Goal: Information Seeking & Learning: Learn about a topic

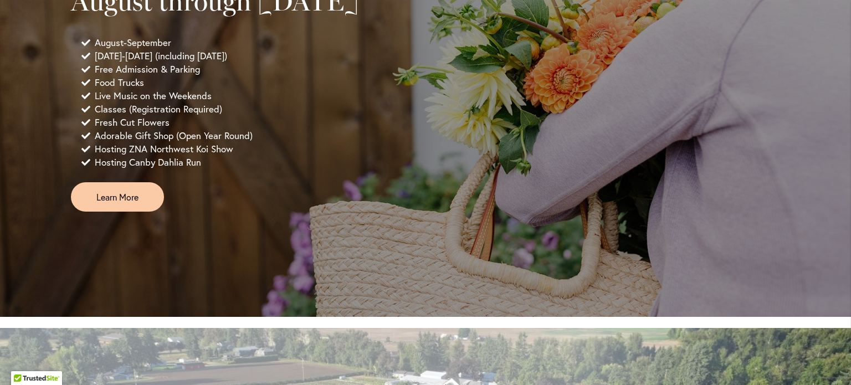
scroll to position [902, 0]
click at [111, 203] on span "Learn More" at bounding box center [117, 197] width 42 height 13
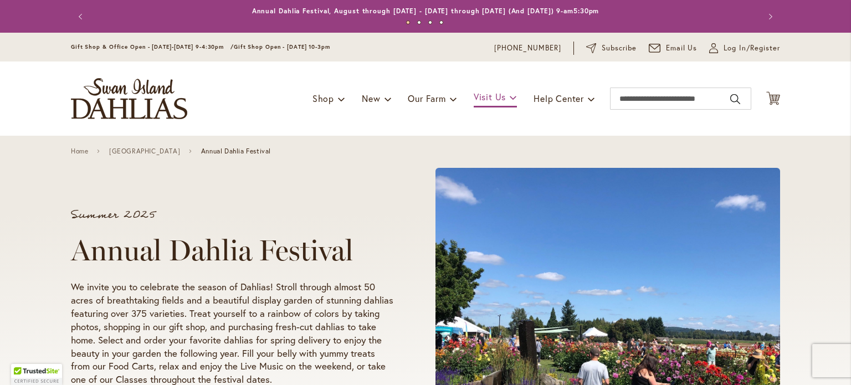
click at [510, 99] on span at bounding box center [513, 97] width 7 height 18
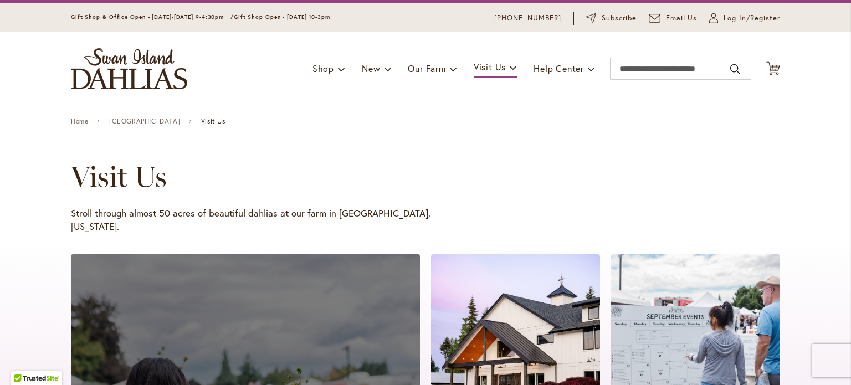
scroll to position [25, 0]
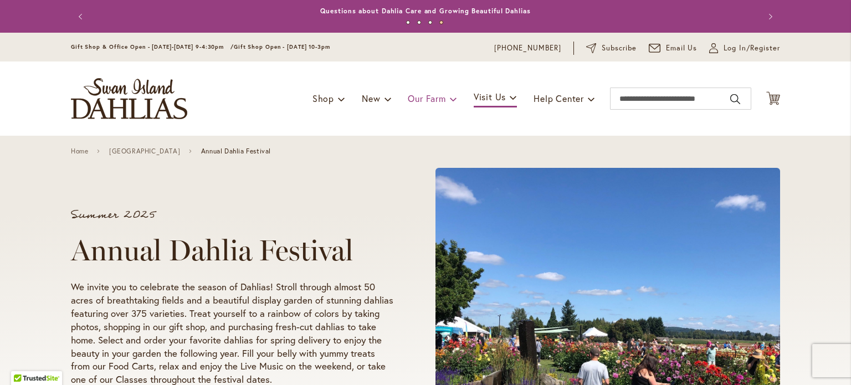
click at [437, 99] on span "Our Farm" at bounding box center [427, 99] width 38 height 12
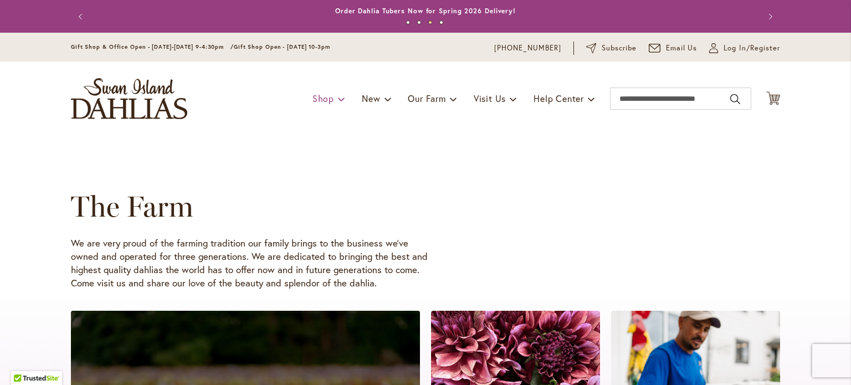
click at [317, 96] on span "Shop" at bounding box center [324, 99] width 22 height 12
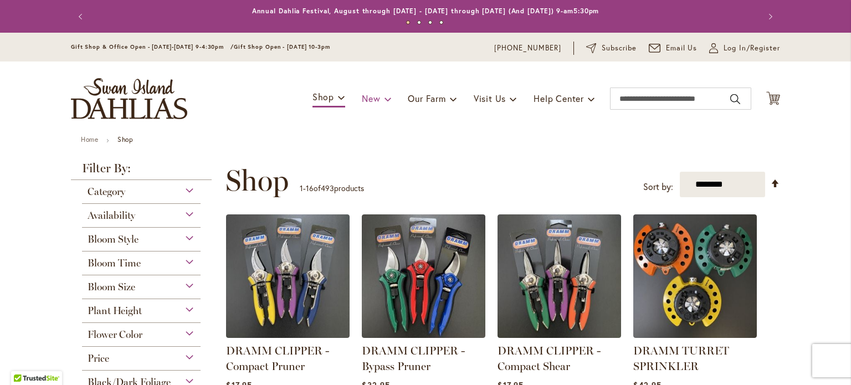
click at [363, 103] on span "New" at bounding box center [371, 99] width 18 height 12
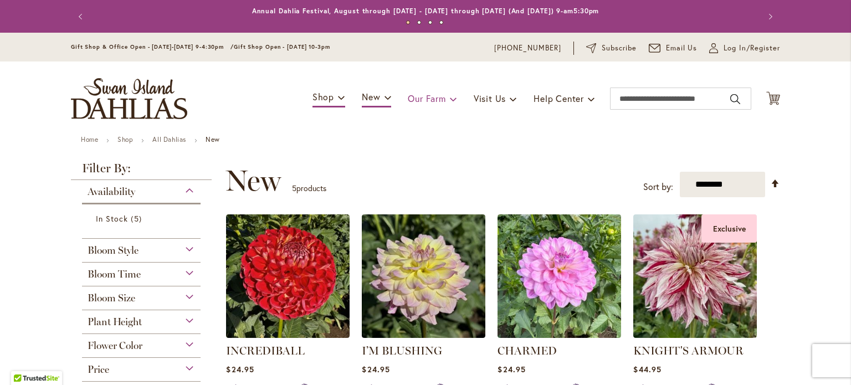
click at [417, 97] on span "Our Farm" at bounding box center [427, 99] width 38 height 12
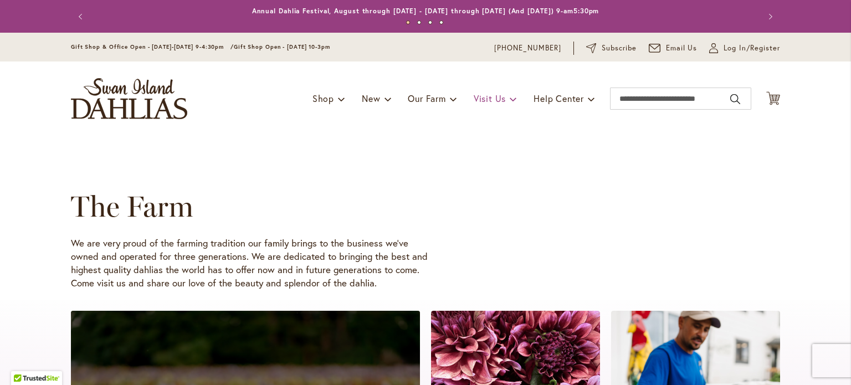
click at [485, 102] on span "Visit Us" at bounding box center [490, 99] width 32 height 12
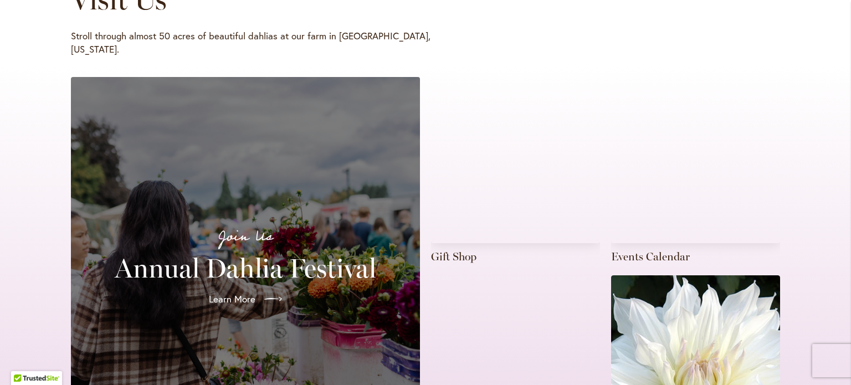
scroll to position [207, 0]
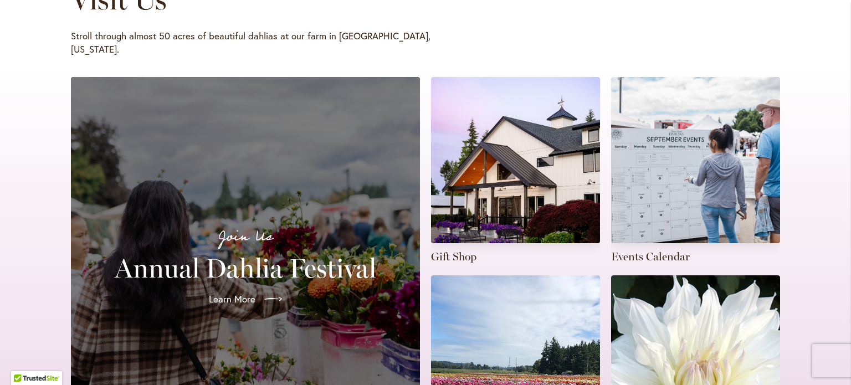
click at [228, 253] on h2 "Annual Dahlia Festival" at bounding box center [245, 268] width 322 height 31
click at [227, 293] on span "Learn More" at bounding box center [231, 299] width 47 height 13
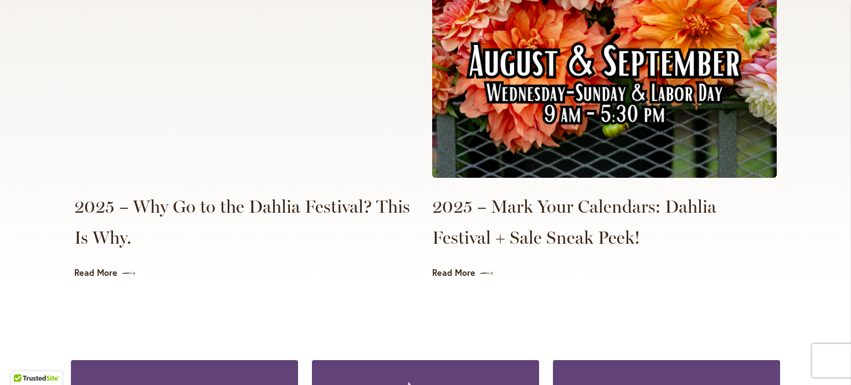
scroll to position [2641, 0]
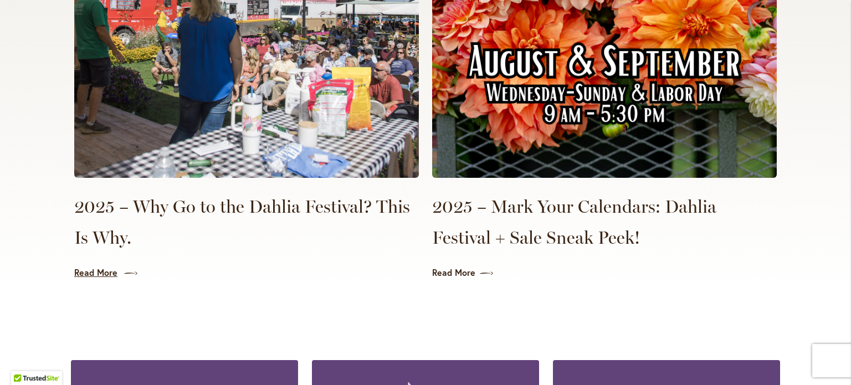
click at [91, 267] on link "Read More" at bounding box center [246, 273] width 345 height 13
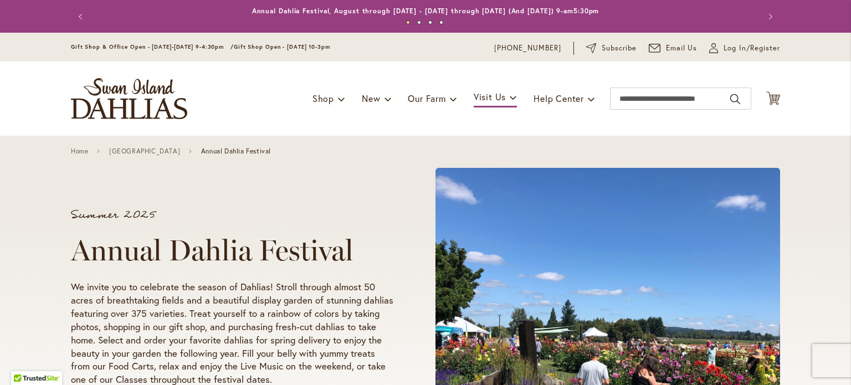
click at [122, 98] on img "store logo" at bounding box center [129, 98] width 116 height 41
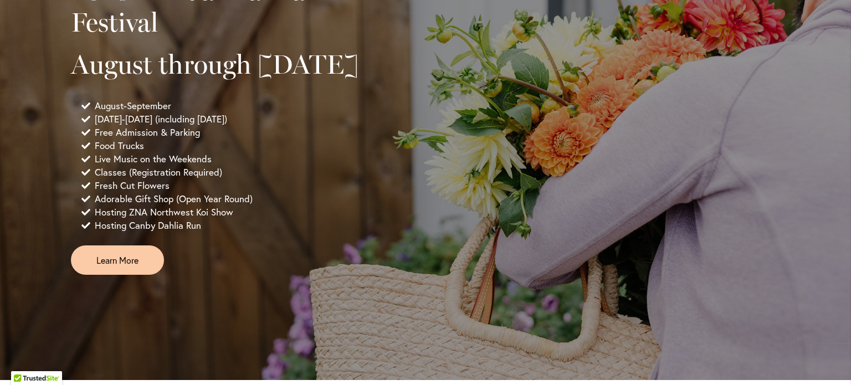
scroll to position [842, 0]
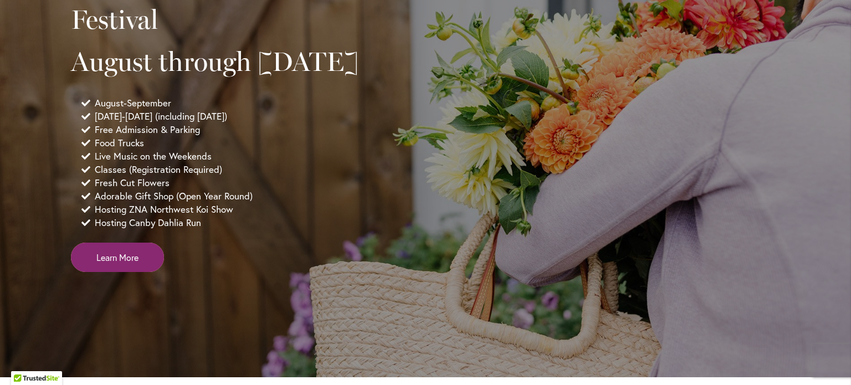
click at [112, 264] on span "Learn More" at bounding box center [117, 257] width 42 height 13
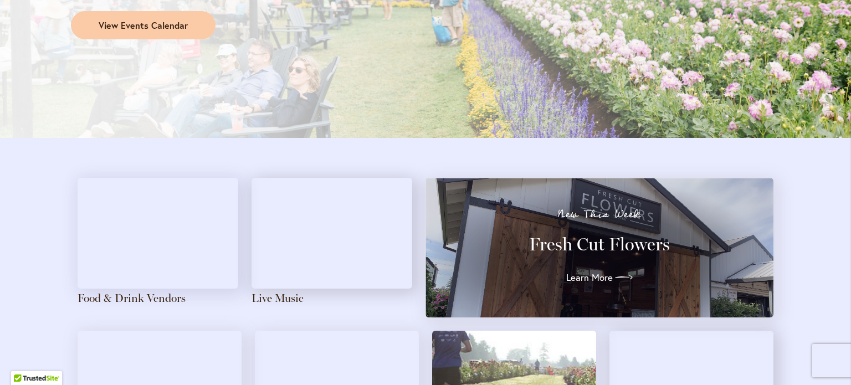
scroll to position [1102, 0]
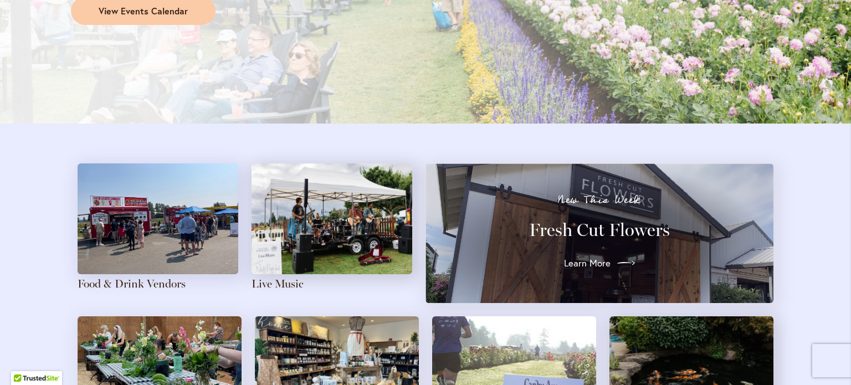
click at [600, 260] on span "Learn More" at bounding box center [587, 263] width 47 height 13
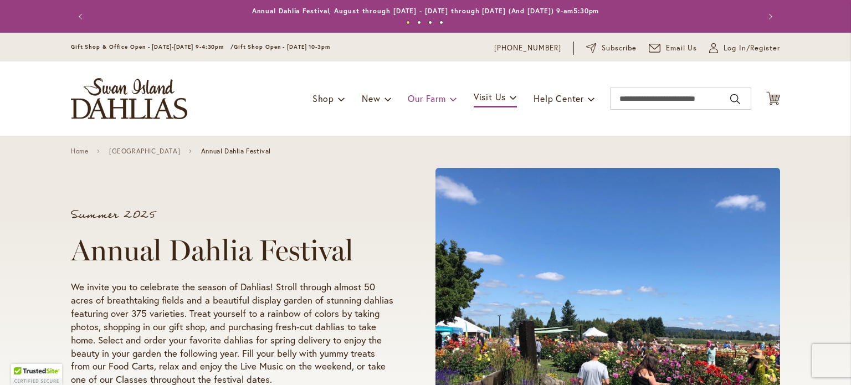
click at [421, 100] on span "Our Farm" at bounding box center [427, 99] width 38 height 12
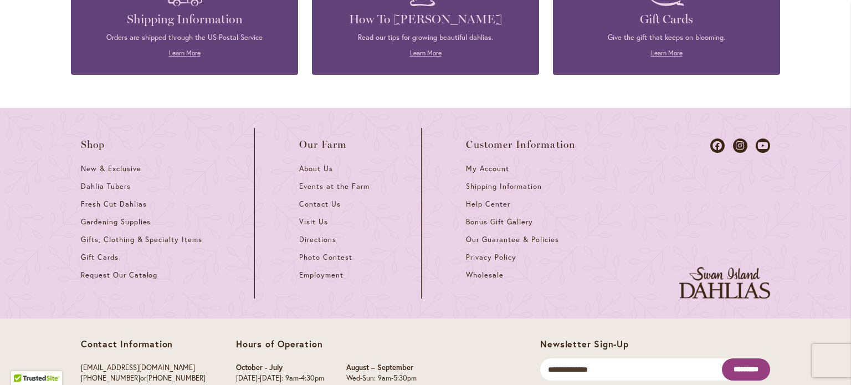
scroll to position [1560, 0]
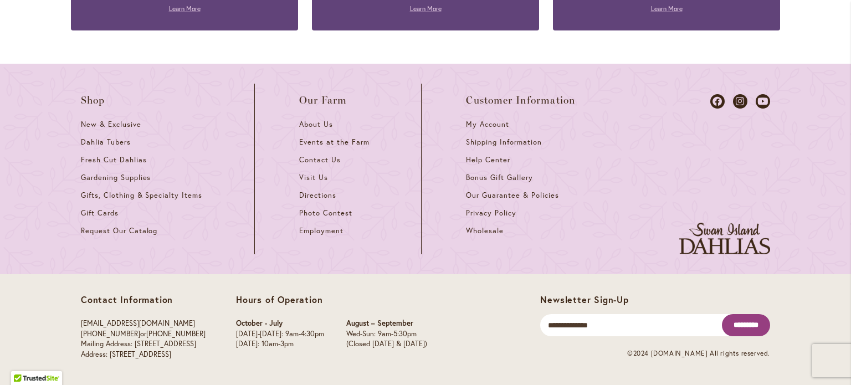
click at [11, 210] on div "Shop New & Exclusive Dahlia Tubers Fresh Cut Dahlias Gardening Supplies Gifts, …" at bounding box center [425, 169] width 851 height 211
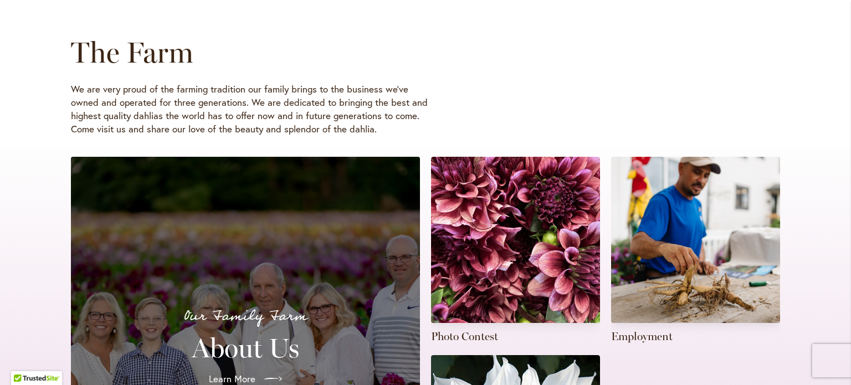
scroll to position [152, 0]
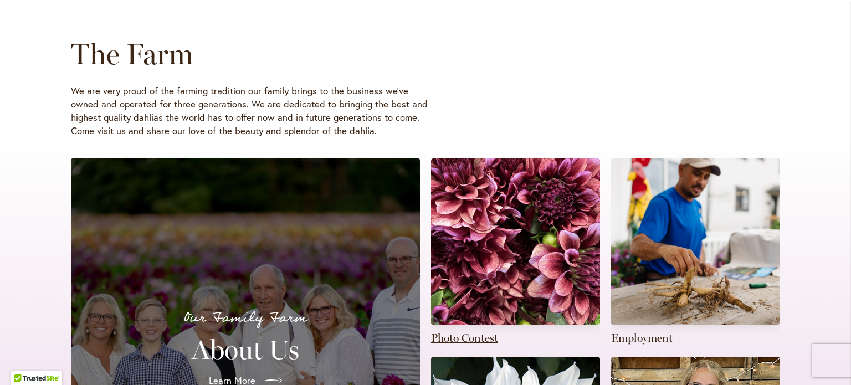
click at [500, 258] on link at bounding box center [515, 251] width 169 height 187
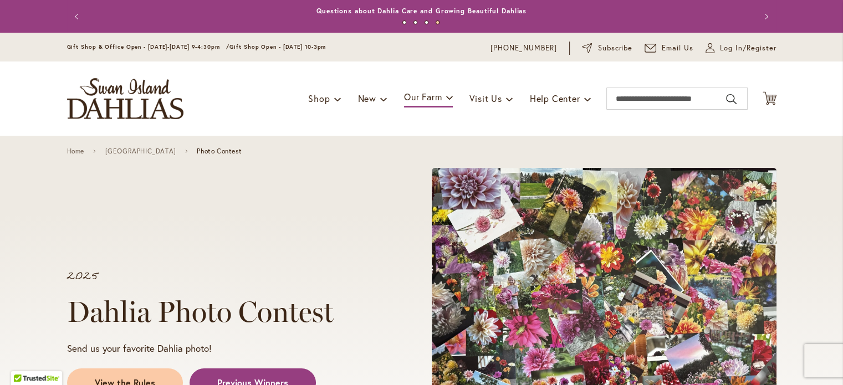
click at [125, 101] on img "store logo" at bounding box center [125, 98] width 116 height 41
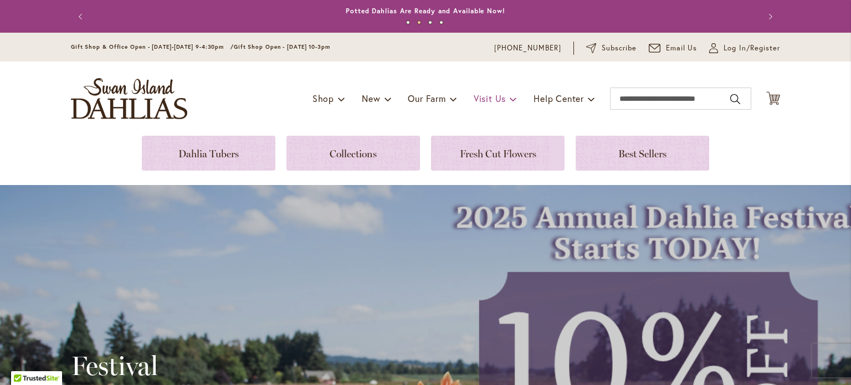
click at [482, 99] on span "Visit Us" at bounding box center [490, 99] width 32 height 12
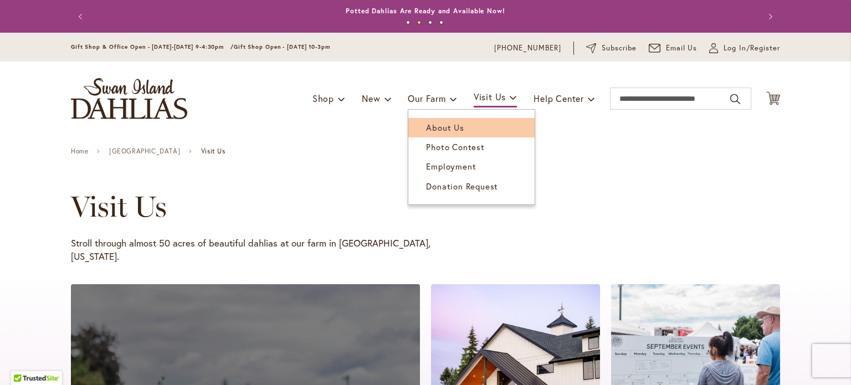
click at [436, 127] on span "About Us" at bounding box center [445, 127] width 38 height 11
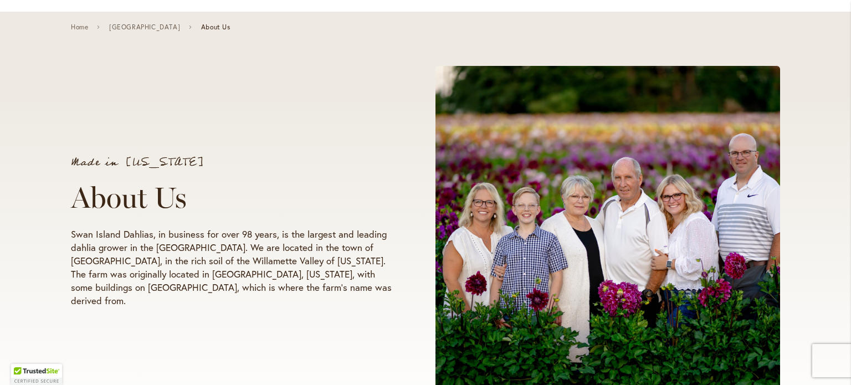
scroll to position [125, 0]
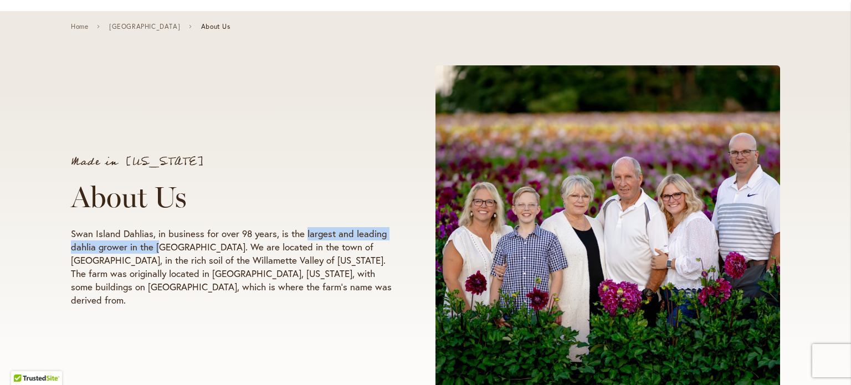
drag, startPoint x: 299, startPoint y: 238, endPoint x: 156, endPoint y: 257, distance: 143.7
click at [156, 257] on p "Swan Island Dahlias, in business for over 98 years, is the largest and leading …" at bounding box center [232, 267] width 322 height 80
copy p "largest and leading dahlia grower in the U"
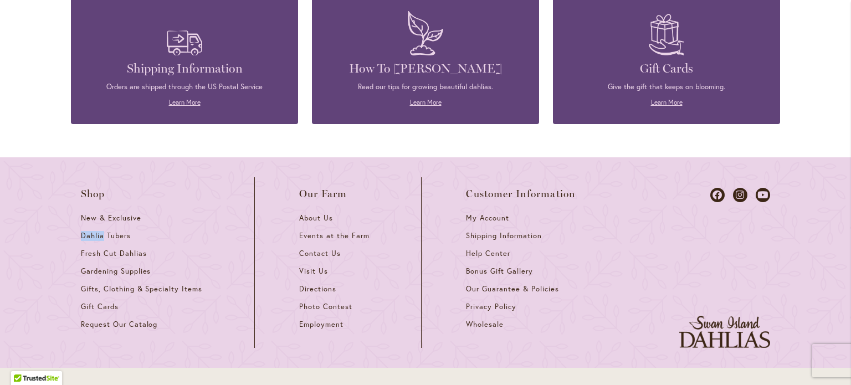
scroll to position [1396, 0]
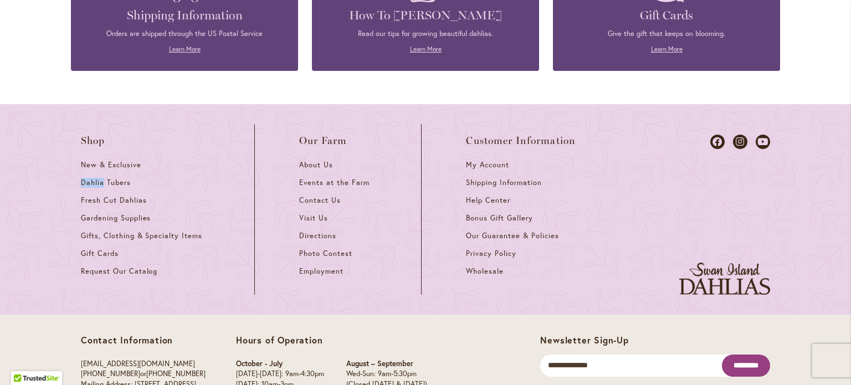
click at [11, 244] on div "Shop New & Exclusive Dahlia Tubers Fresh Cut Dahlias Gardening Supplies Gifts, …" at bounding box center [425, 209] width 851 height 211
click at [99, 178] on span "Dahlia Tubers" at bounding box center [106, 182] width 50 height 9
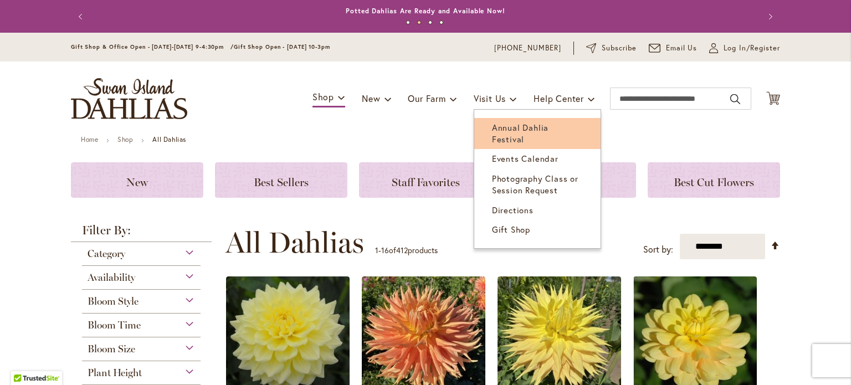
click at [505, 126] on span "Annual Dahlia Festival" at bounding box center [520, 133] width 57 height 23
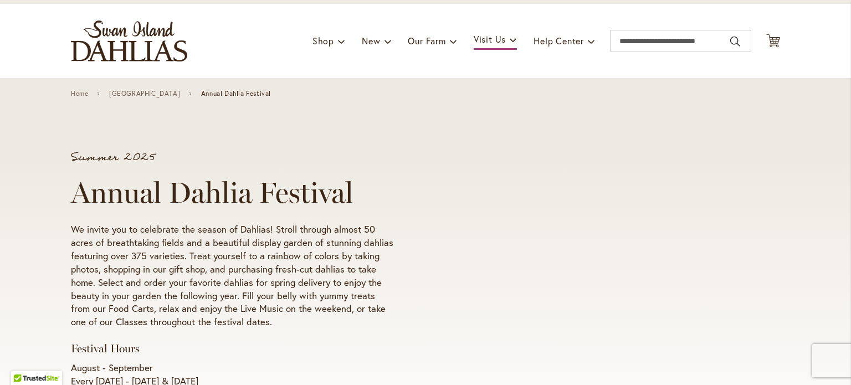
scroll to position [71, 0]
